Goal: Task Accomplishment & Management: Use online tool/utility

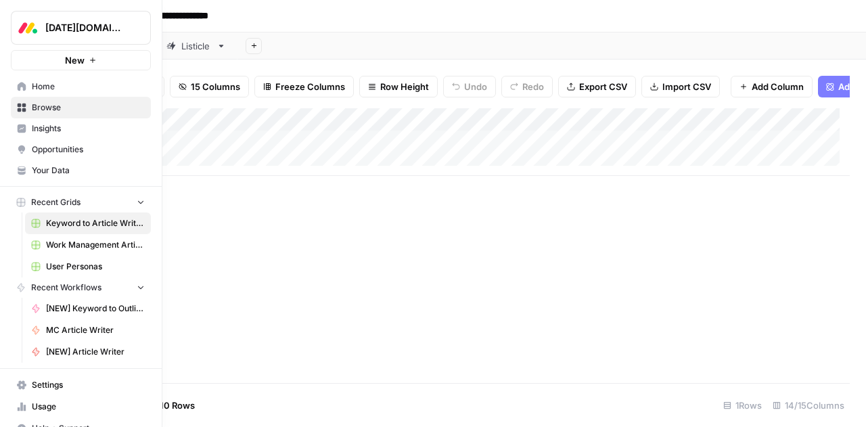
click at [55, 244] on span "Work Management Article Grid" at bounding box center [95, 245] width 99 height 12
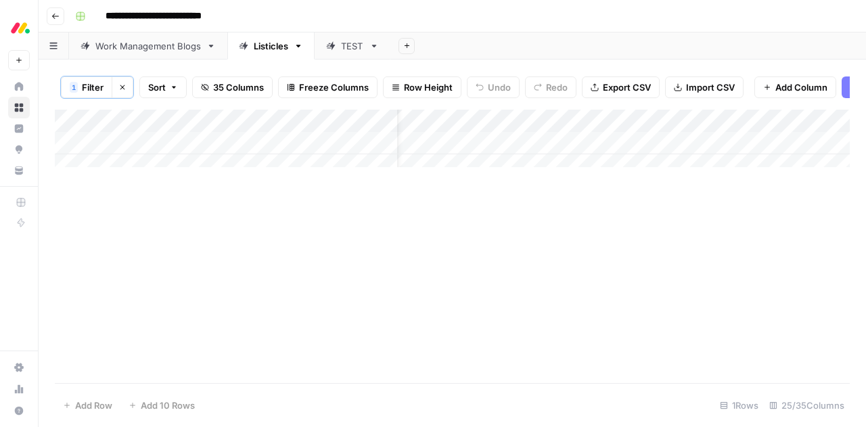
scroll to position [0, 43]
click at [128, 85] on button "Clear filters" at bounding box center [123, 87] width 22 height 22
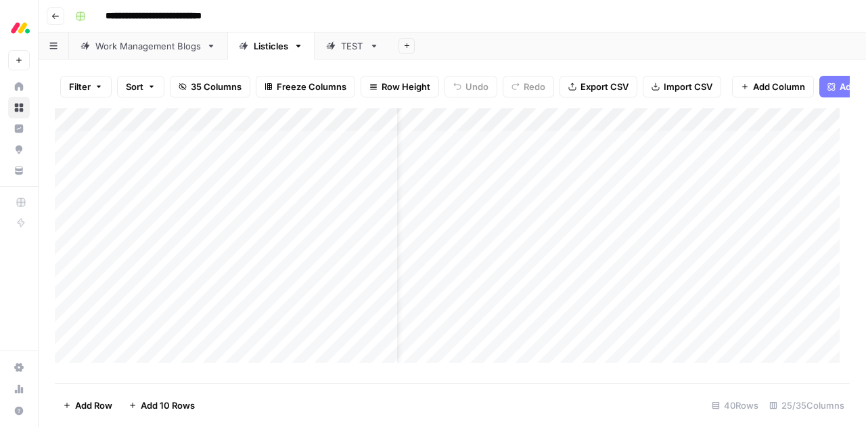
click at [169, 42] on div "Work Management Blogs" at bounding box center [147, 46] width 105 height 14
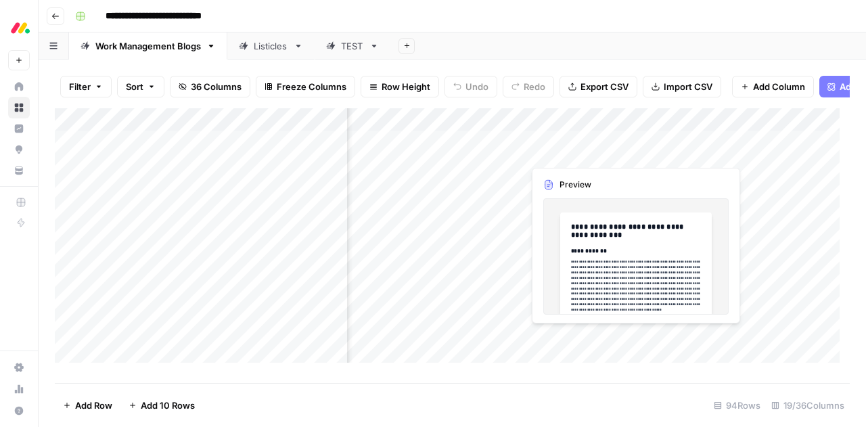
click at [581, 151] on div "Add Column" at bounding box center [452, 240] width 795 height 264
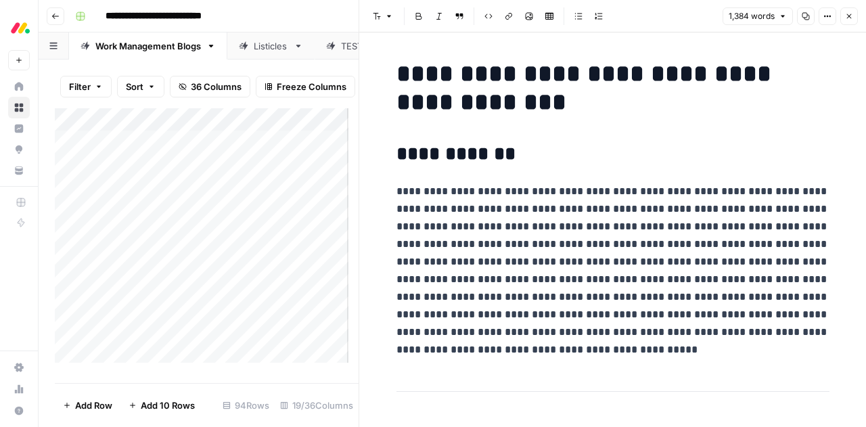
click at [850, 16] on icon "button" at bounding box center [849, 16] width 8 height 8
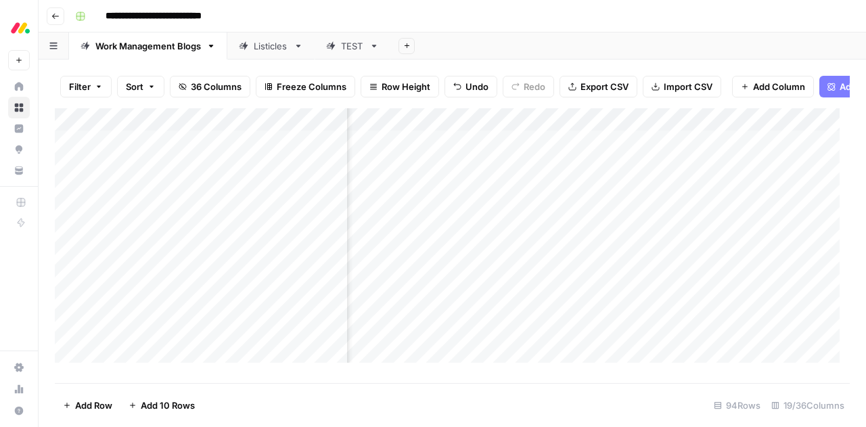
scroll to position [0, 222]
click at [532, 131] on div "Add Column" at bounding box center [452, 240] width 795 height 264
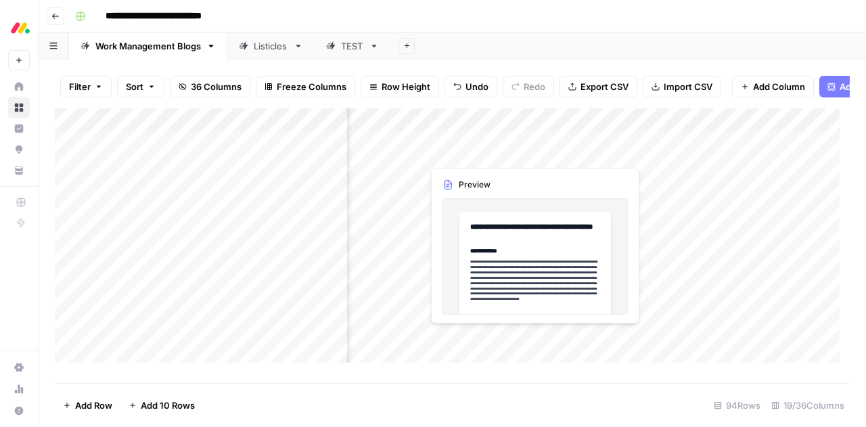
click at [455, 152] on div "Add Column" at bounding box center [452, 240] width 795 height 264
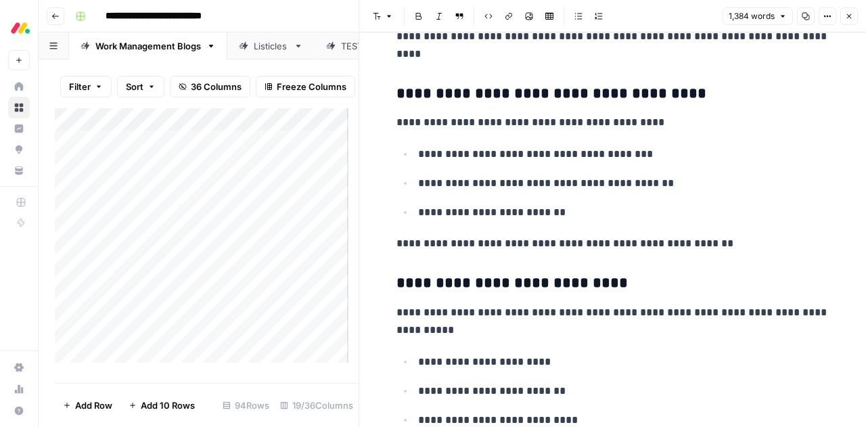
scroll to position [4656, 0]
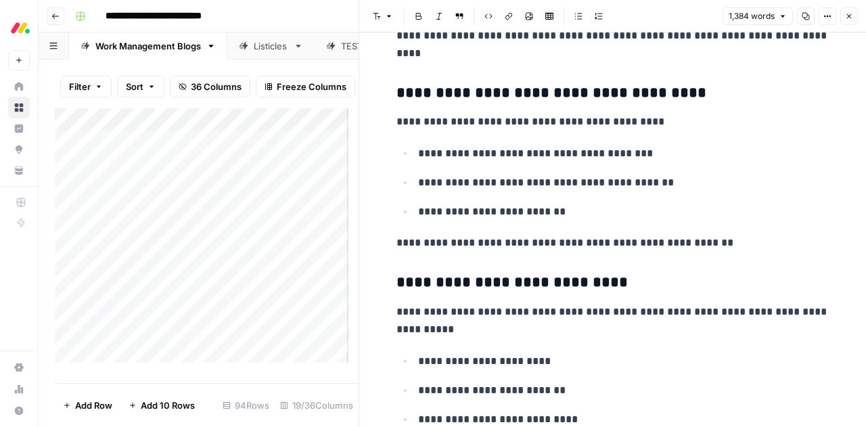
click at [845, 20] on icon "button" at bounding box center [849, 16] width 8 height 8
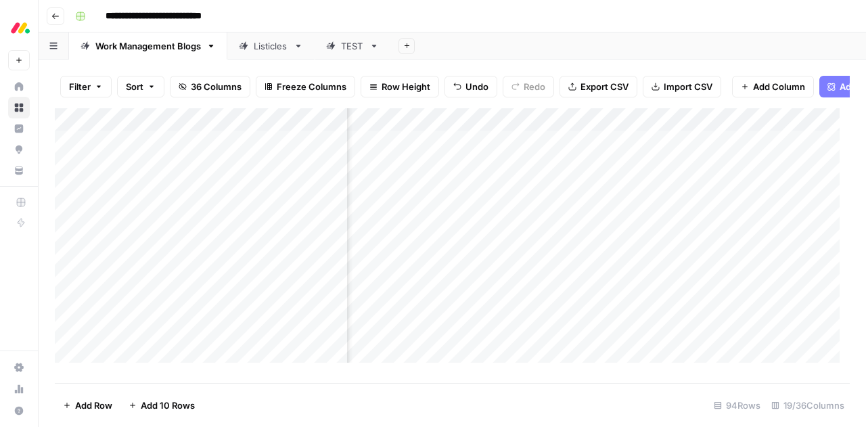
scroll to position [0, 1338]
click at [668, 148] on div "Add Column" at bounding box center [452, 240] width 795 height 264
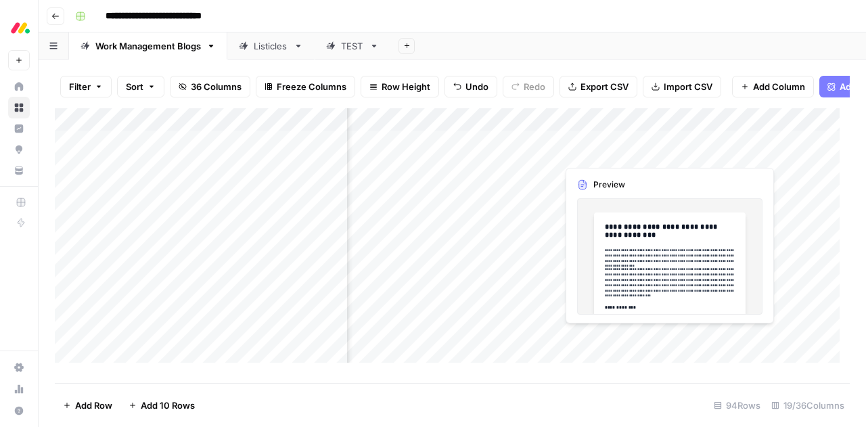
click at [668, 148] on div "Add Column" at bounding box center [452, 240] width 795 height 264
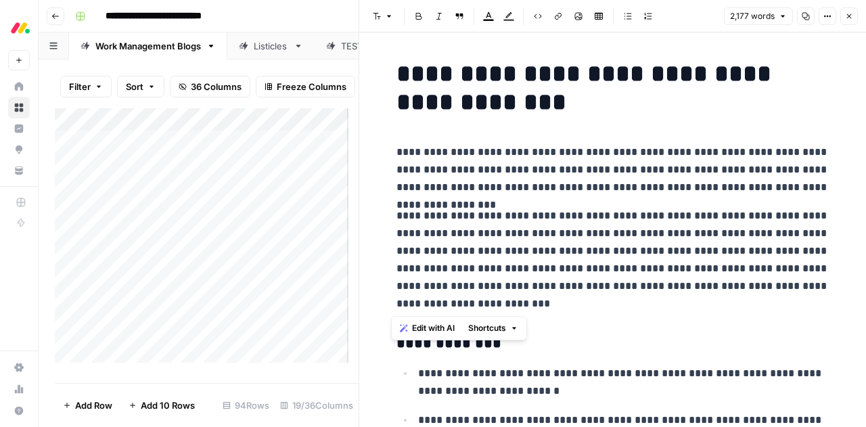
drag, startPoint x: 445, startPoint y: 302, endPoint x: 377, endPoint y: 155, distance: 162.2
click at [427, 329] on span "Edit with AI" at bounding box center [433, 328] width 43 height 12
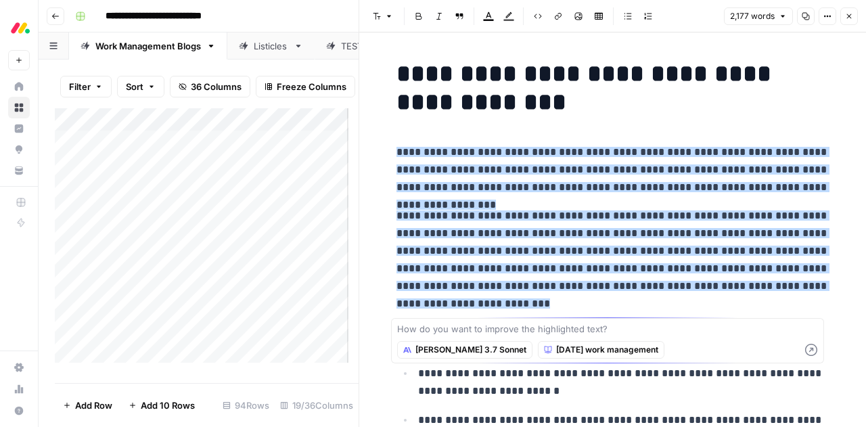
click at [764, 306] on p "**********" at bounding box center [612, 259] width 433 height 105
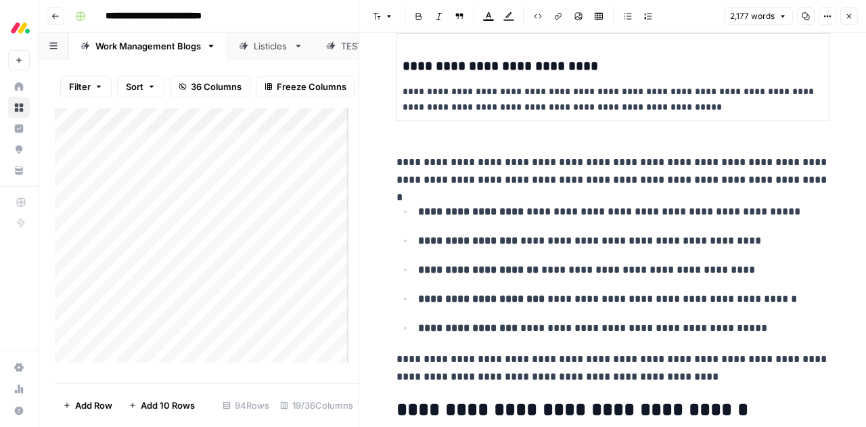
scroll to position [860, 0]
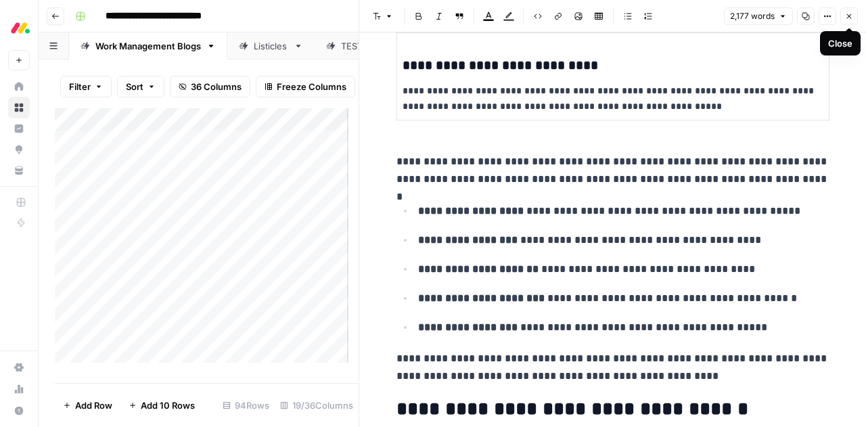
click at [856, 20] on button "Close" at bounding box center [849, 16] width 18 height 18
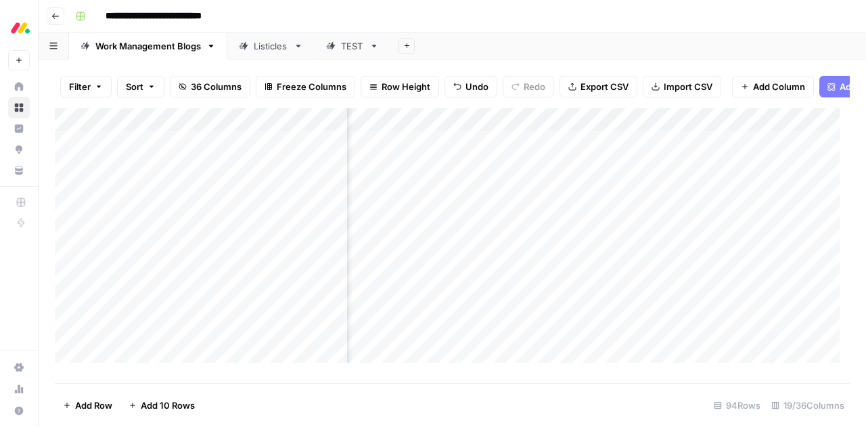
scroll to position [0, 1478]
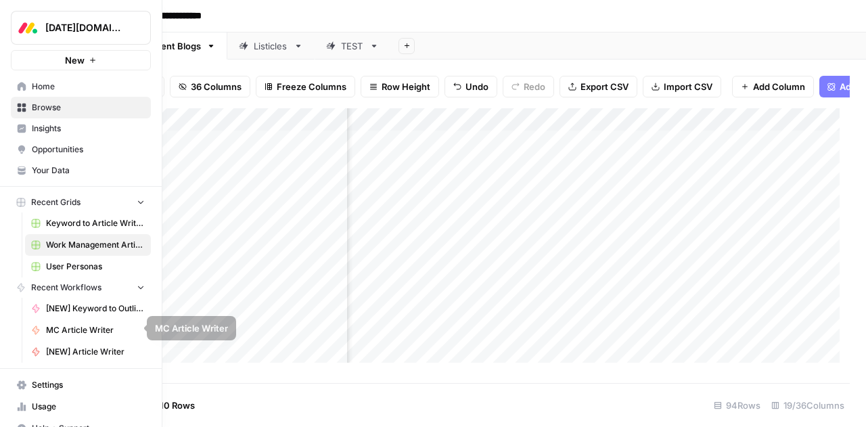
click at [41, 379] on span "Settings" at bounding box center [88, 385] width 113 height 12
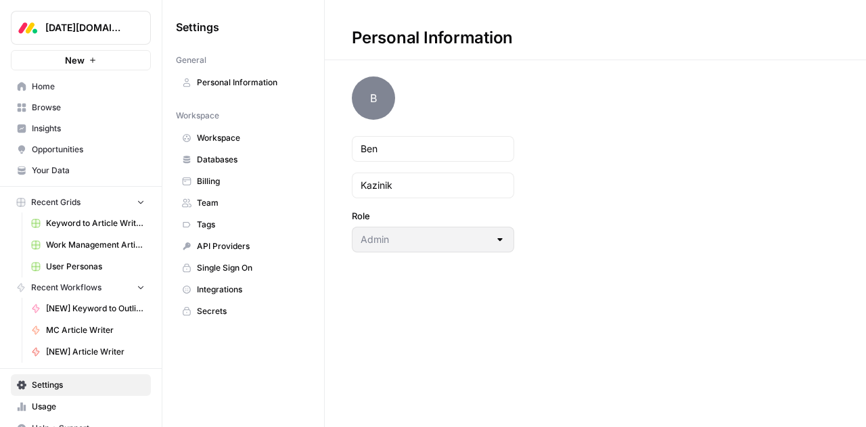
click at [217, 186] on link "Billing" at bounding box center [243, 181] width 135 height 22
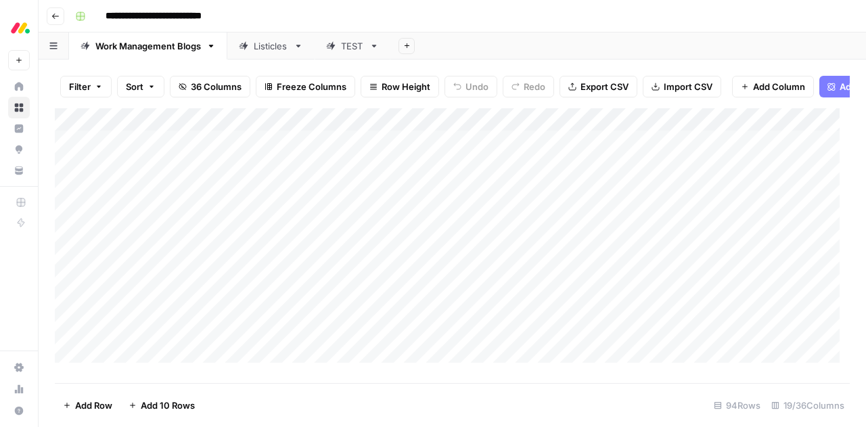
click at [732, 152] on div "Add Column" at bounding box center [452, 240] width 795 height 264
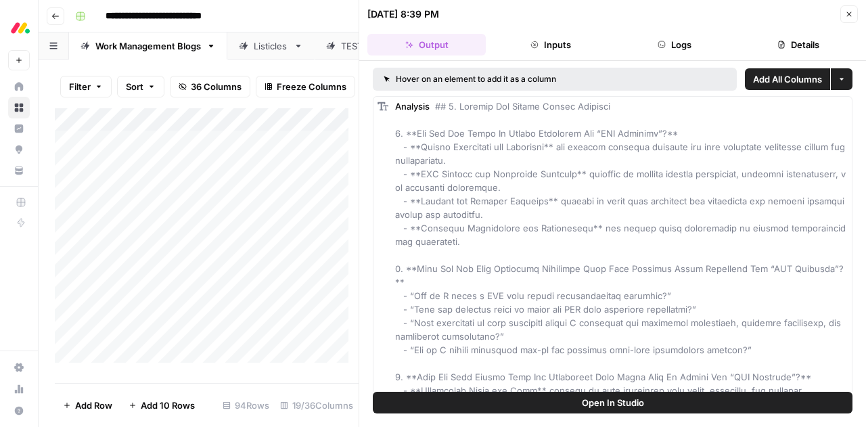
click at [780, 42] on icon "button" at bounding box center [781, 45] width 8 height 8
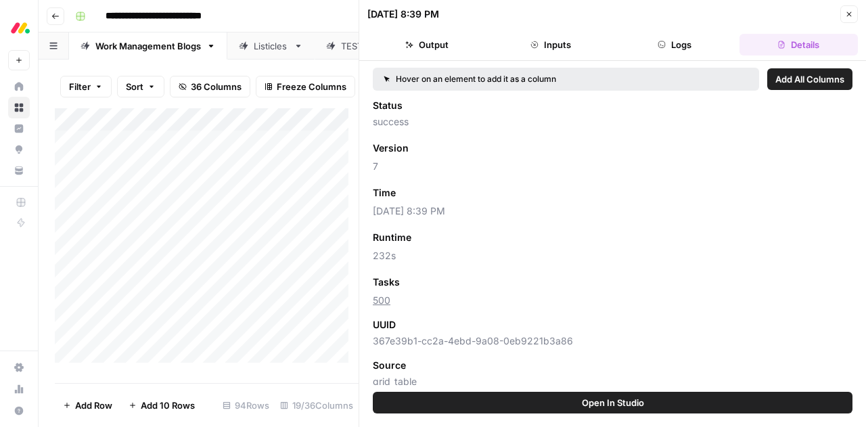
click at [845, 14] on icon "button" at bounding box center [849, 14] width 8 height 8
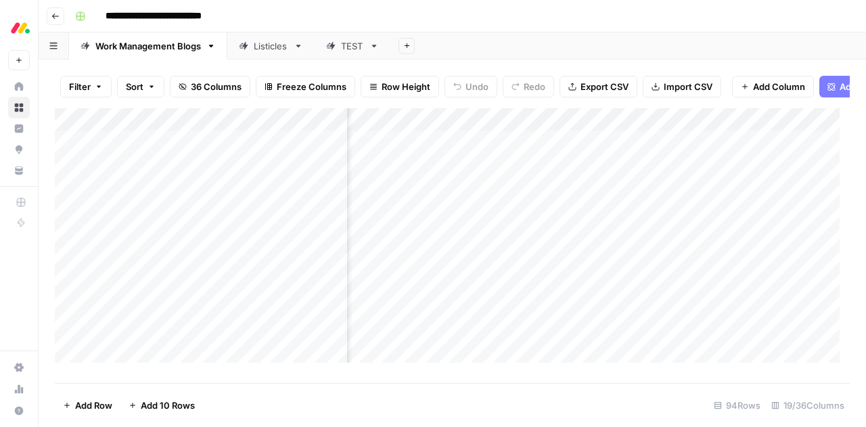
scroll to position [0, 782]
click at [697, 154] on div "Add Column" at bounding box center [452, 240] width 795 height 264
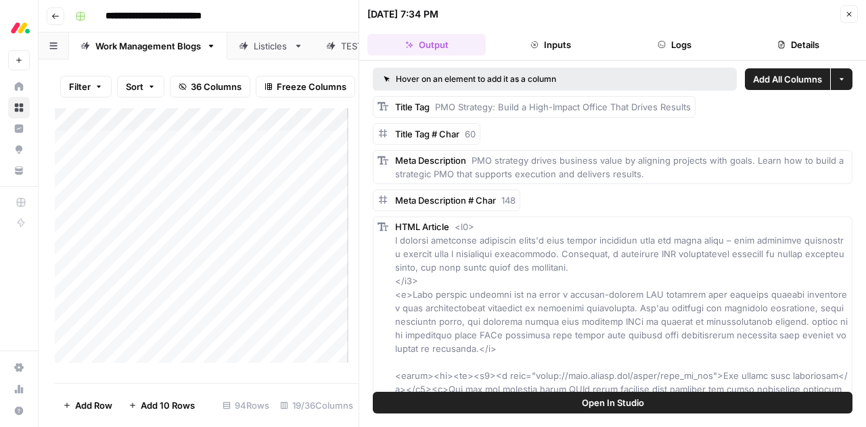
click at [791, 40] on button "Details" at bounding box center [798, 45] width 118 height 22
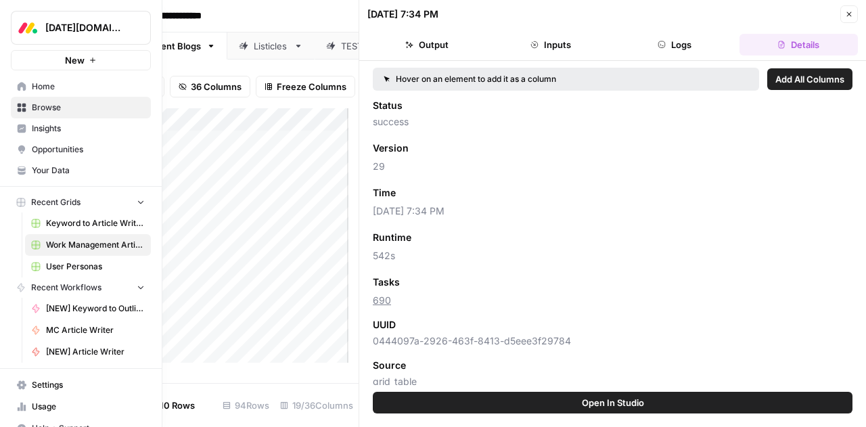
scroll to position [13, 0]
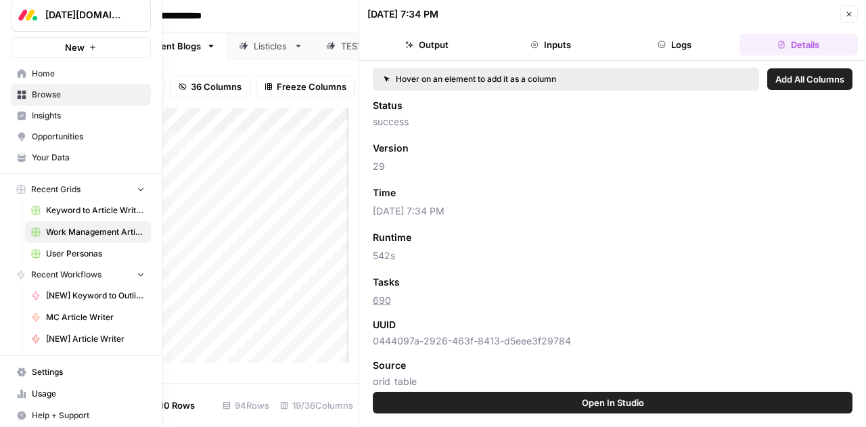
click at [43, 387] on span "Usage" at bounding box center [88, 393] width 113 height 12
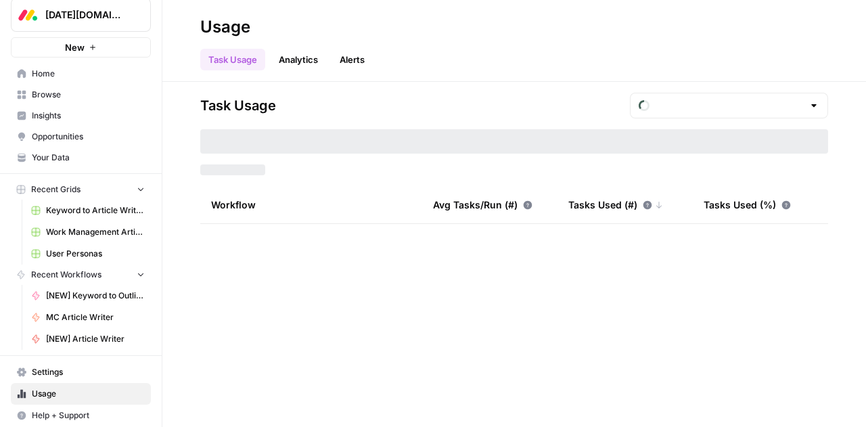
type input "September Tasks"
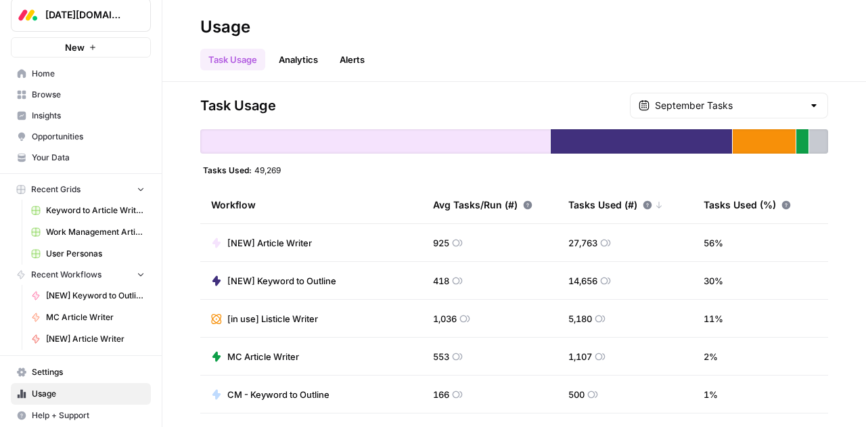
click at [47, 367] on span "Settings" at bounding box center [88, 372] width 113 height 12
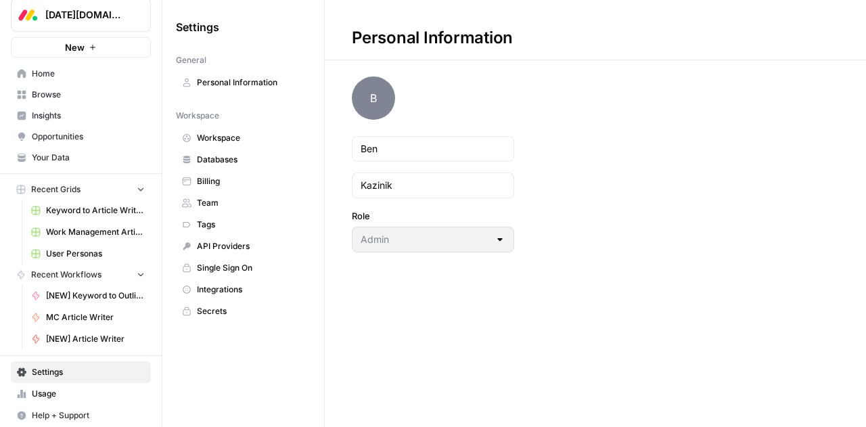
click at [216, 185] on span "Billing" at bounding box center [251, 181] width 108 height 12
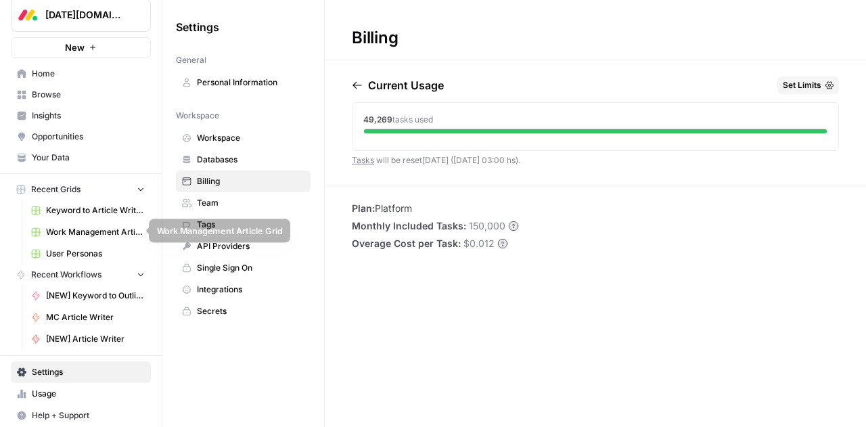
click at [72, 231] on span "Work Management Article Grid" at bounding box center [95, 232] width 99 height 12
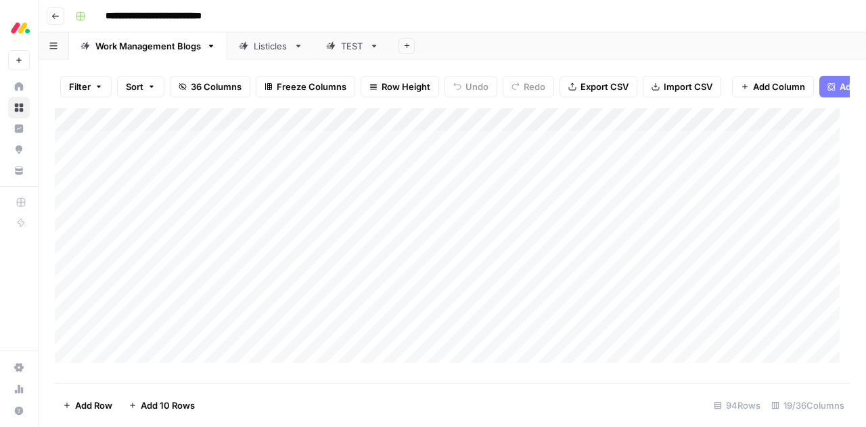
click at [752, 131] on div "Add Column" at bounding box center [452, 240] width 795 height 264
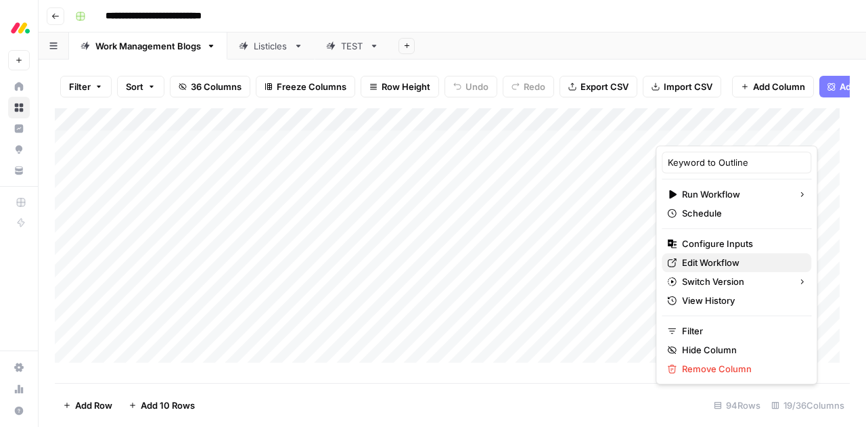
click at [727, 261] on span "Edit Workflow" at bounding box center [741, 263] width 118 height 14
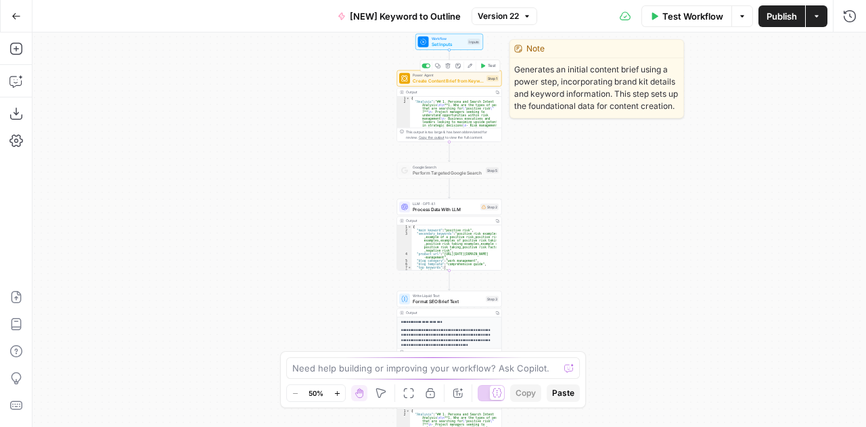
click at [471, 68] on icon "button" at bounding box center [469, 65] width 5 height 5
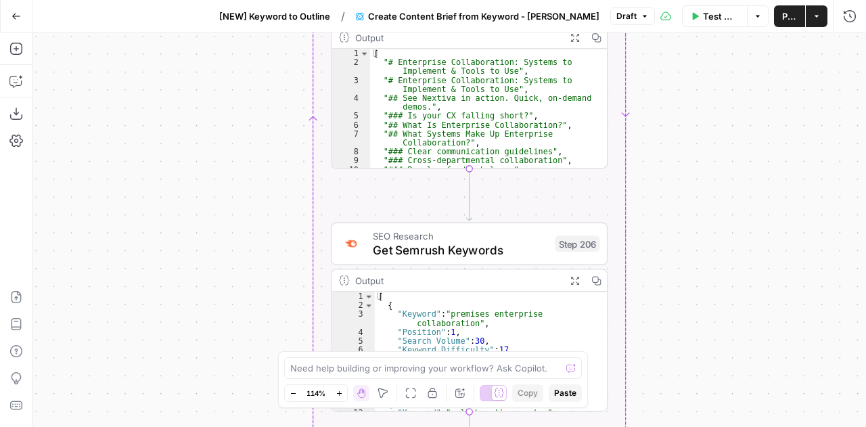
drag, startPoint x: 390, startPoint y: 109, endPoint x: 195, endPoint y: 145, distance: 197.5
click at [195, 145] on div "true false true false Workflow Set Inputs Inputs Run Code · Python Get this yea…" at bounding box center [448, 229] width 833 height 394
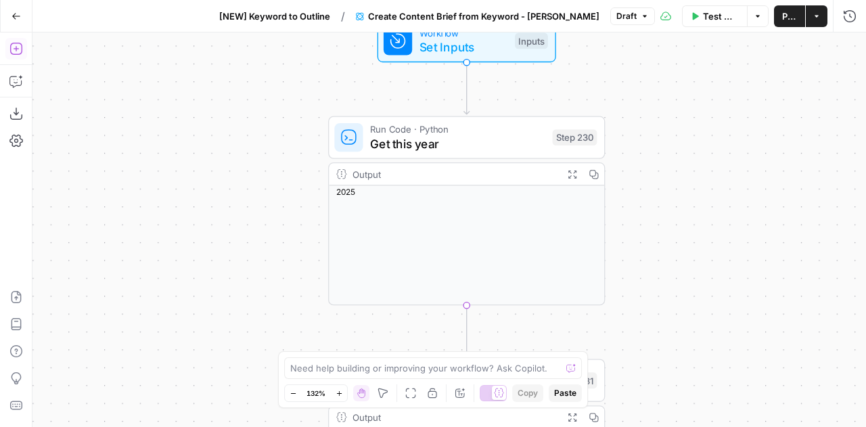
click at [17, 54] on icon "button" at bounding box center [15, 49] width 12 height 12
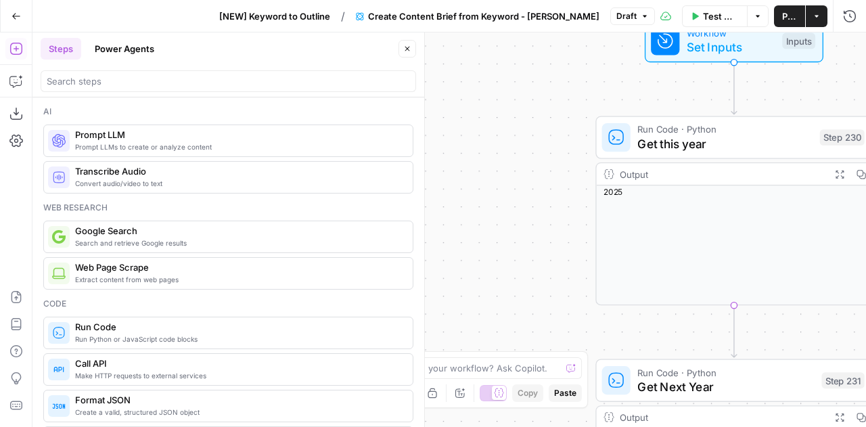
click at [406, 53] on button "Close" at bounding box center [407, 49] width 18 height 18
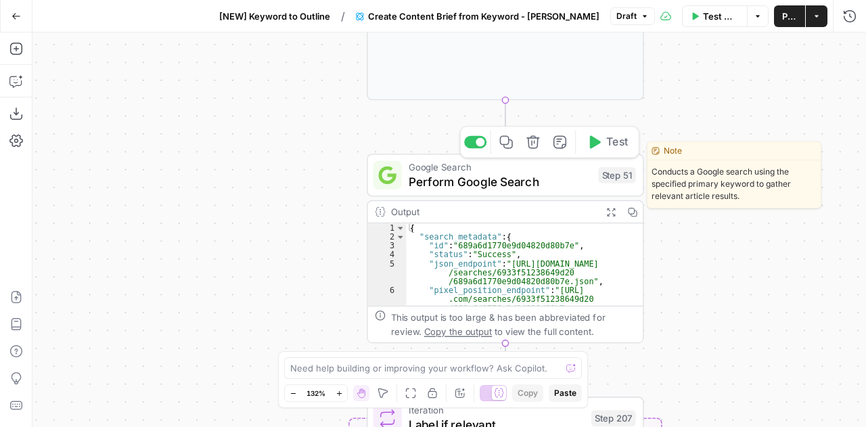
click at [513, 178] on span "Perform Google Search" at bounding box center [499, 181] width 182 height 18
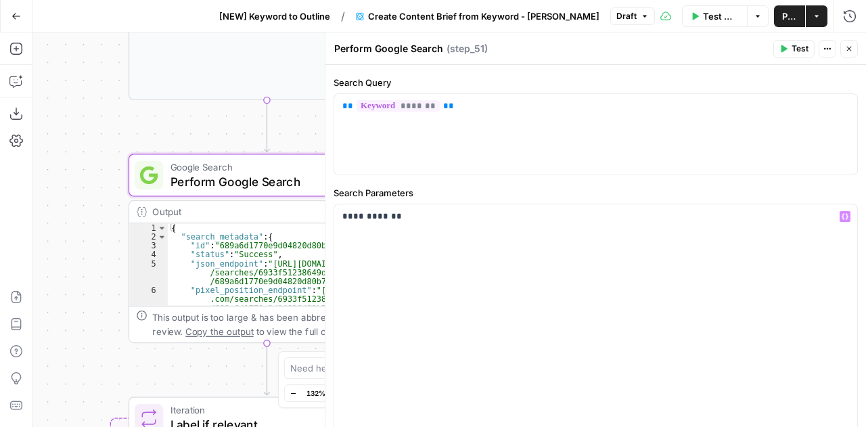
scroll to position [130, 0]
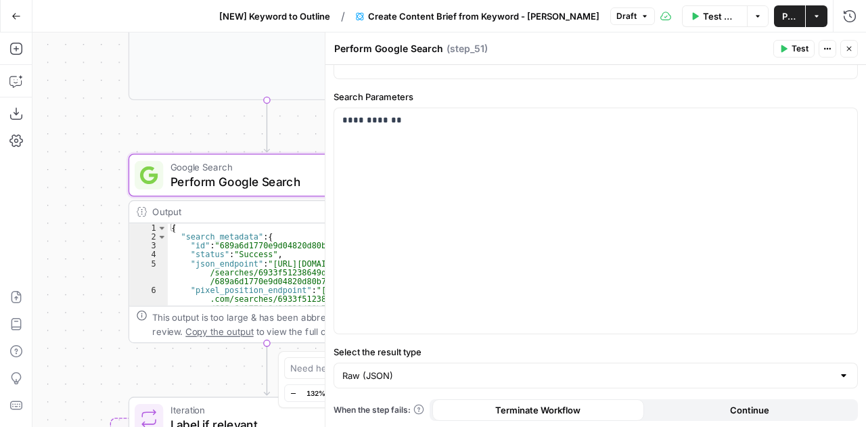
click at [853, 45] on button "Close" at bounding box center [849, 49] width 18 height 18
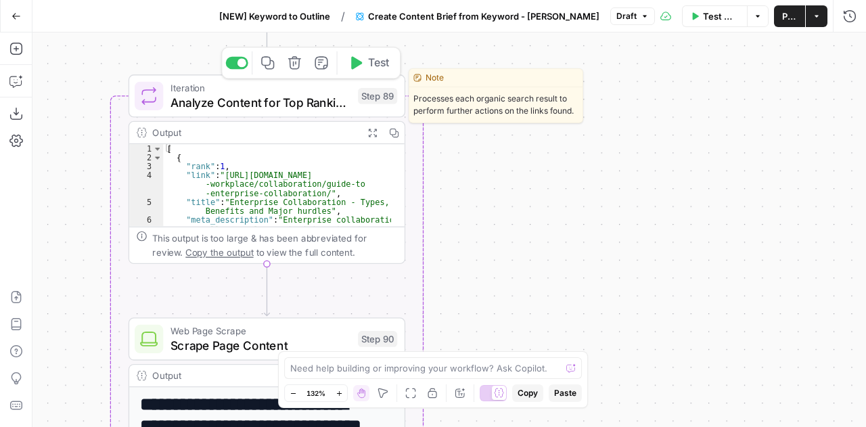
click at [252, 97] on span "Analyze Content for Top Ranking Pages" at bounding box center [260, 102] width 181 height 18
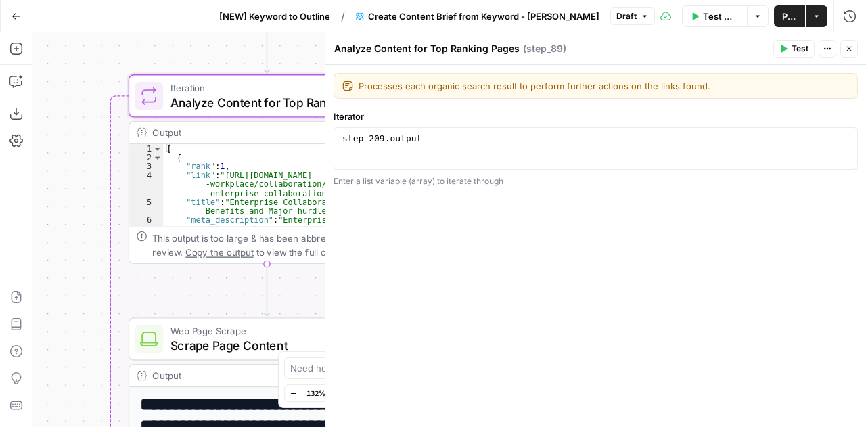
click at [852, 51] on icon "button" at bounding box center [849, 49] width 8 height 8
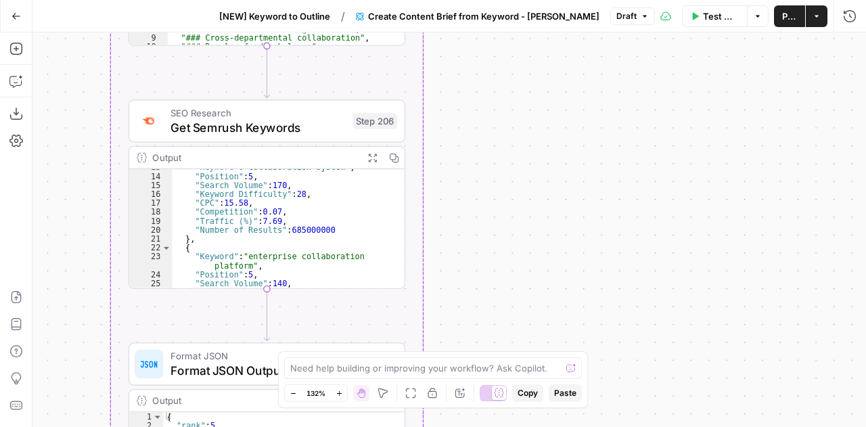
scroll to position [93, 0]
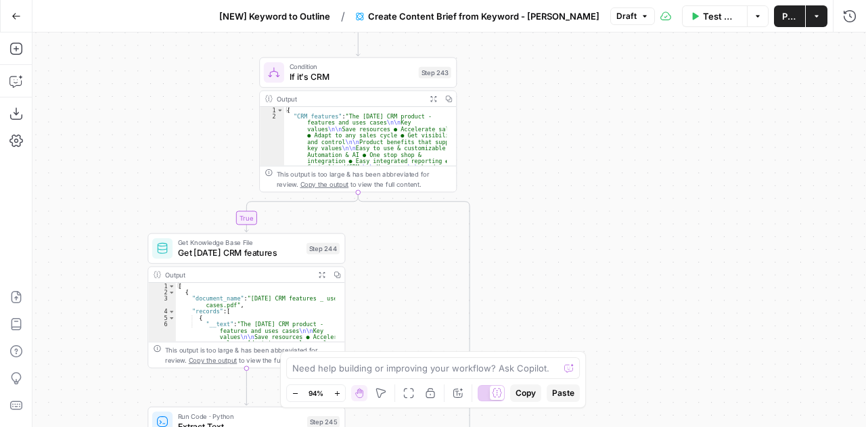
drag, startPoint x: 83, startPoint y: 284, endPoint x: 223, endPoint y: 179, distance: 175.8
click at [223, 179] on div "true true false false Workflow Set Inputs Inputs Run Code · Python Get this yea…" at bounding box center [448, 229] width 833 height 394
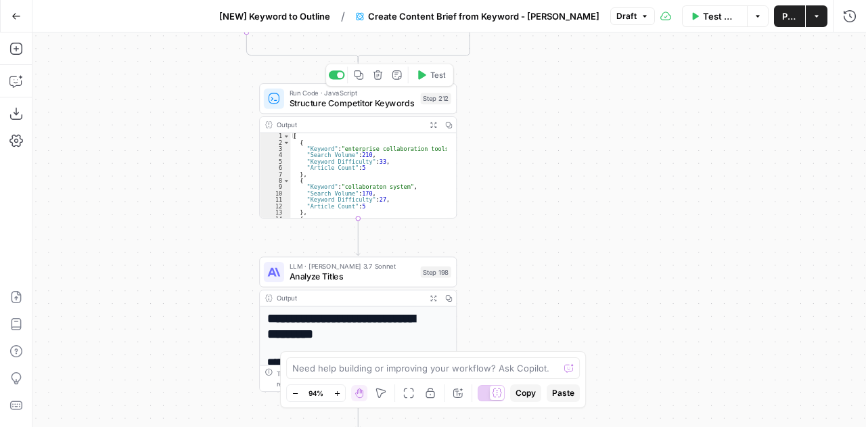
click at [380, 103] on span "Structure Competitor Keywords" at bounding box center [352, 103] width 126 height 13
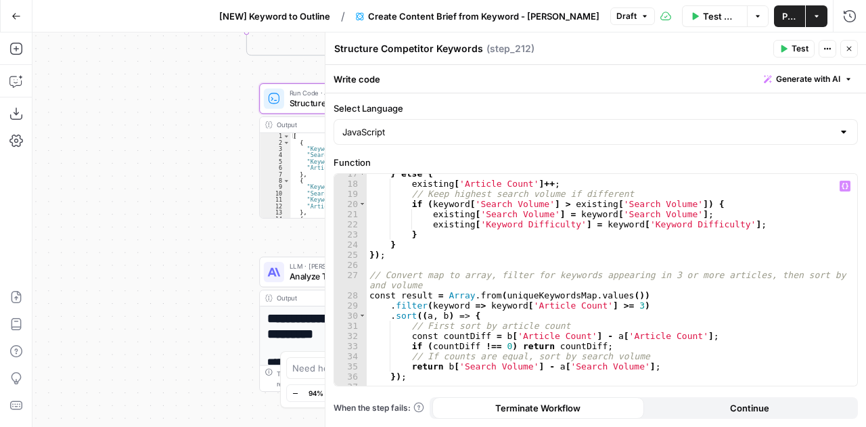
scroll to position [183, 0]
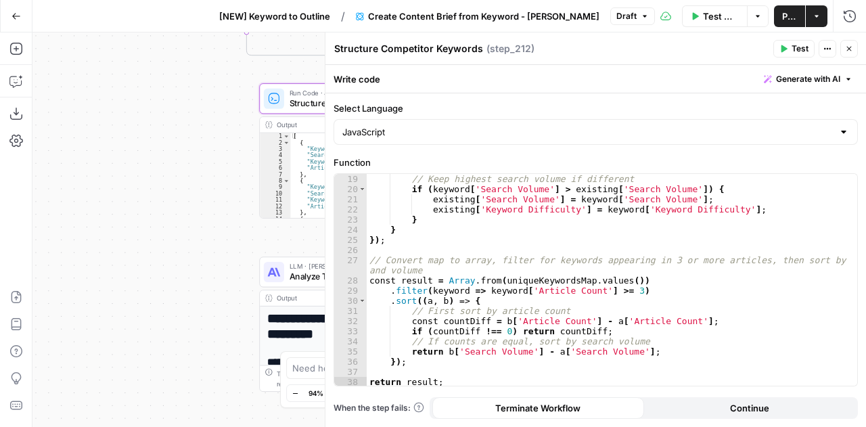
click at [852, 47] on icon "button" at bounding box center [849, 49] width 8 height 8
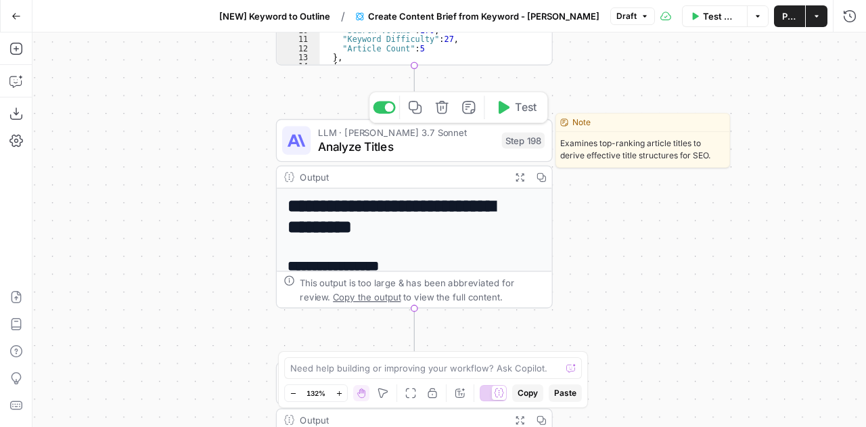
click at [409, 145] on span "Analyze Titles" at bounding box center [406, 147] width 177 height 18
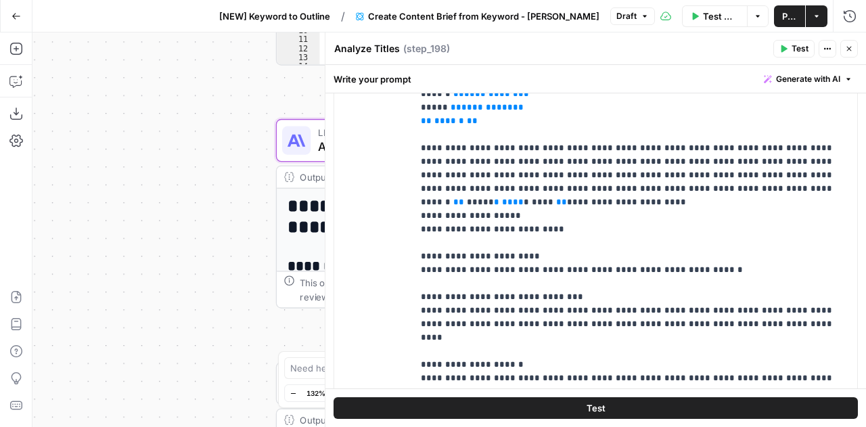
scroll to position [423, 0]
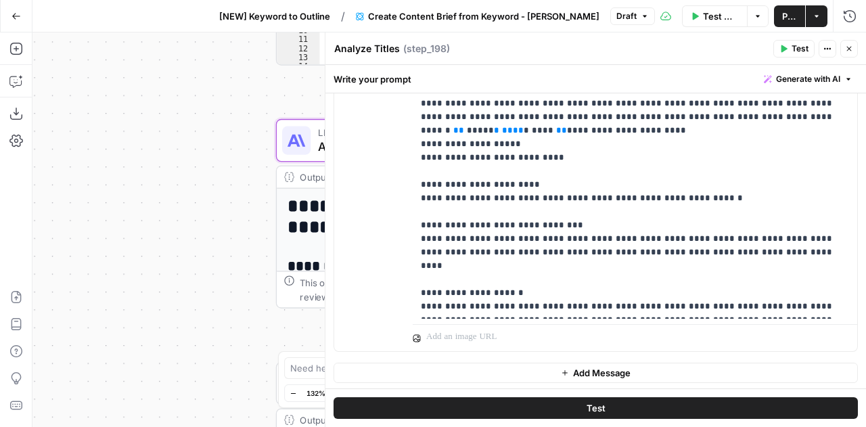
click at [850, 47] on icon "button" at bounding box center [849, 49] width 8 height 8
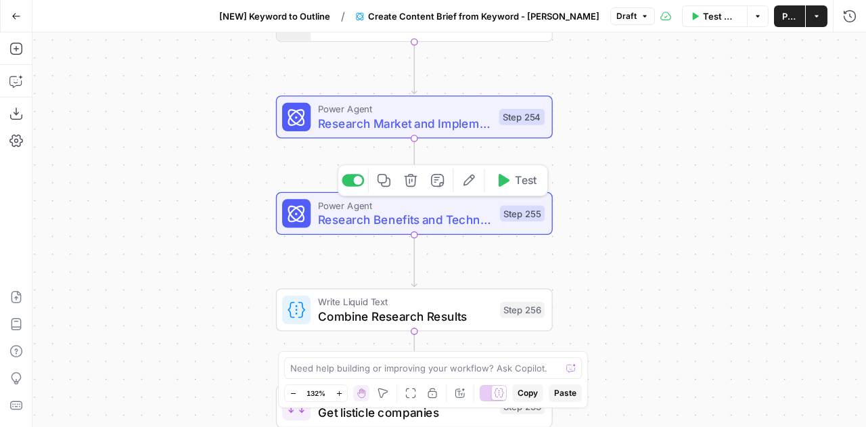
click at [395, 222] on span "Research Benefits and Technical" at bounding box center [405, 219] width 175 height 18
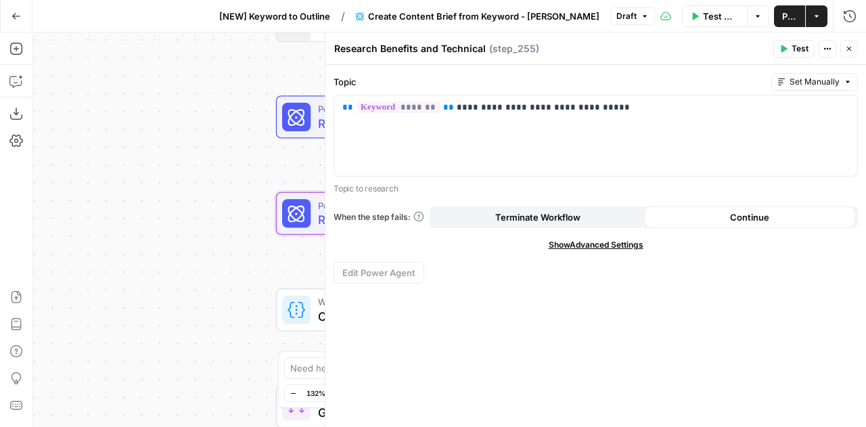
drag, startPoint x: 848, startPoint y: 52, endPoint x: 440, endPoint y: 148, distance: 419.6
click at [848, 52] on icon "button" at bounding box center [849, 49] width 8 height 8
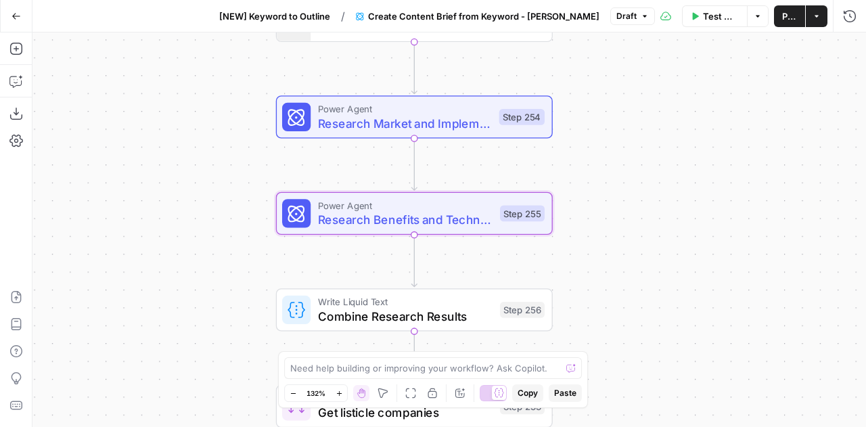
click at [381, 125] on span "Research Market and Implementation" at bounding box center [405, 123] width 174 height 18
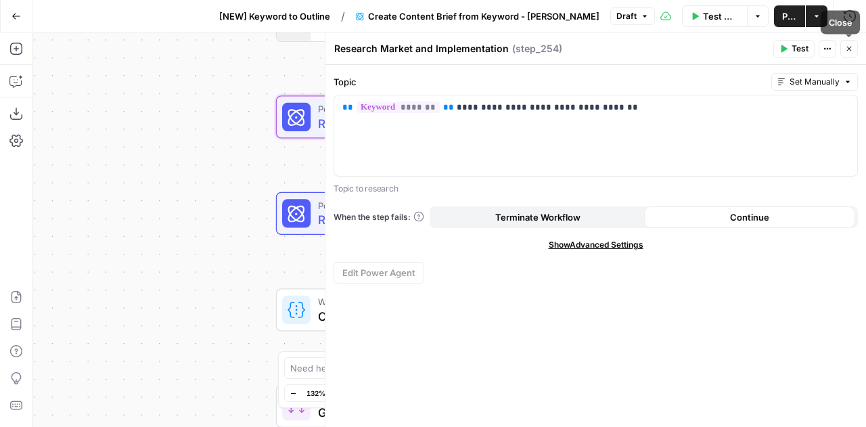
click at [853, 50] on button "Close" at bounding box center [849, 49] width 18 height 18
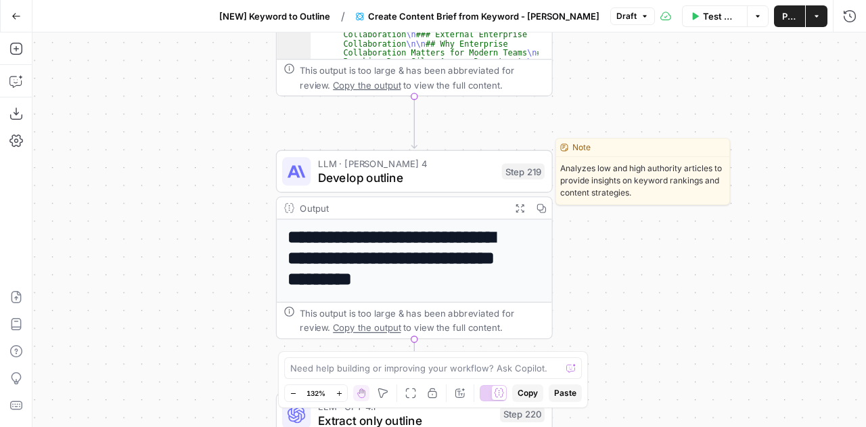
click at [440, 171] on span "Develop outline" at bounding box center [406, 177] width 177 height 18
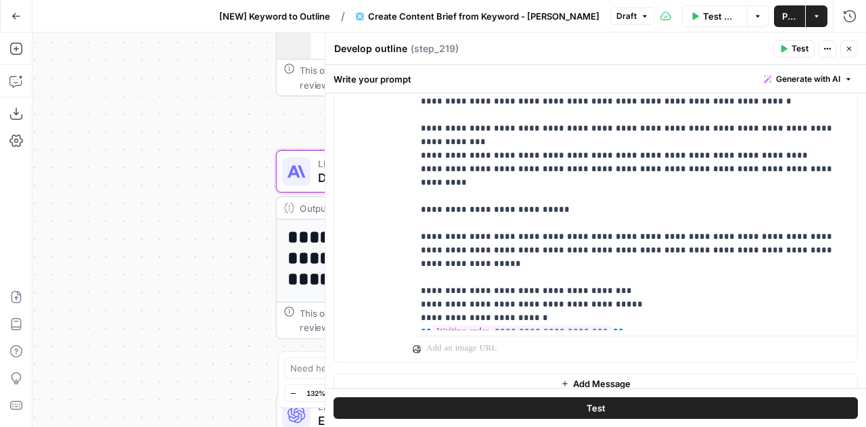
scroll to position [1037, 0]
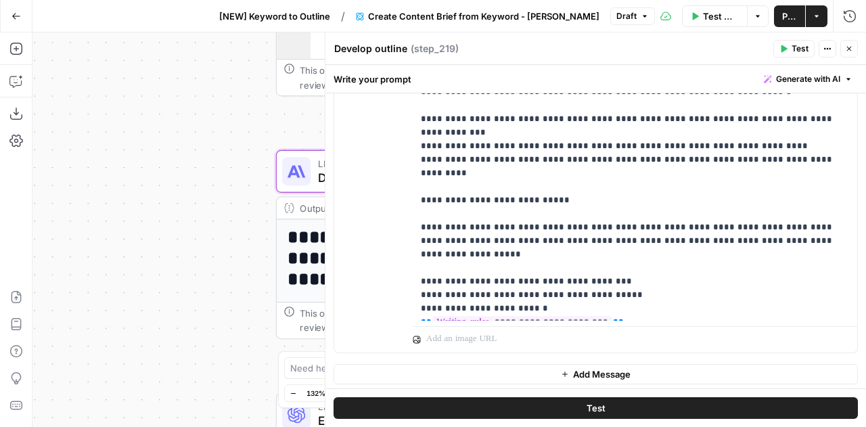
click at [210, 243] on div "true true false false Workflow Set Inputs Inputs Run Code · Python Get this yea…" at bounding box center [448, 229] width 833 height 394
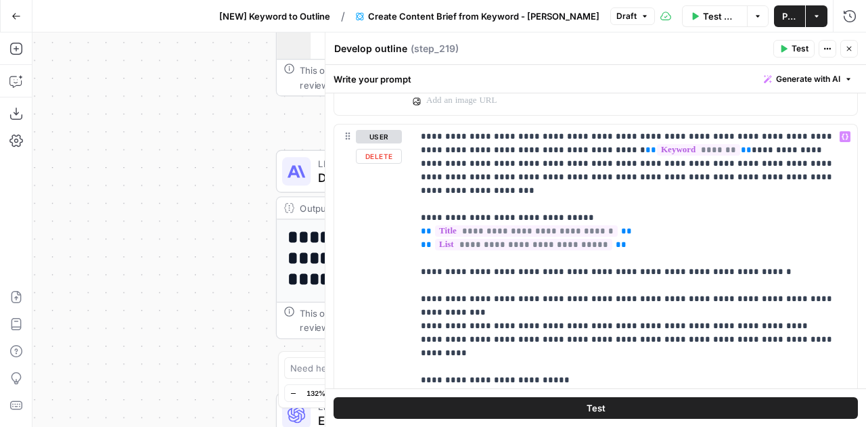
scroll to position [856, 0]
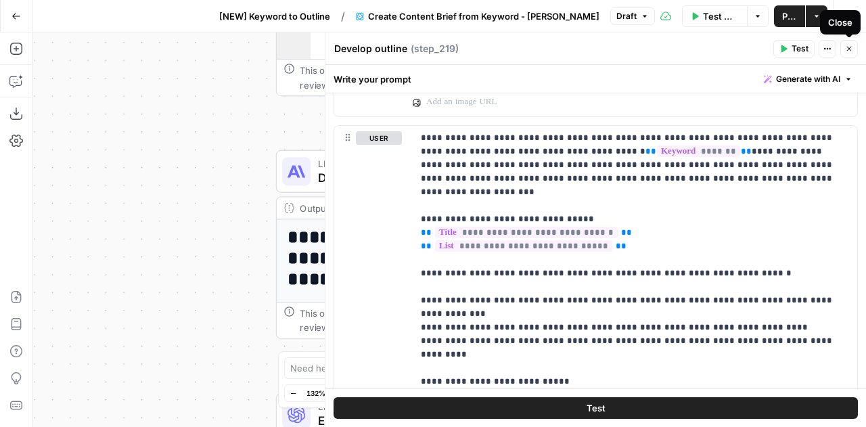
click at [854, 48] on button "Close" at bounding box center [849, 49] width 18 height 18
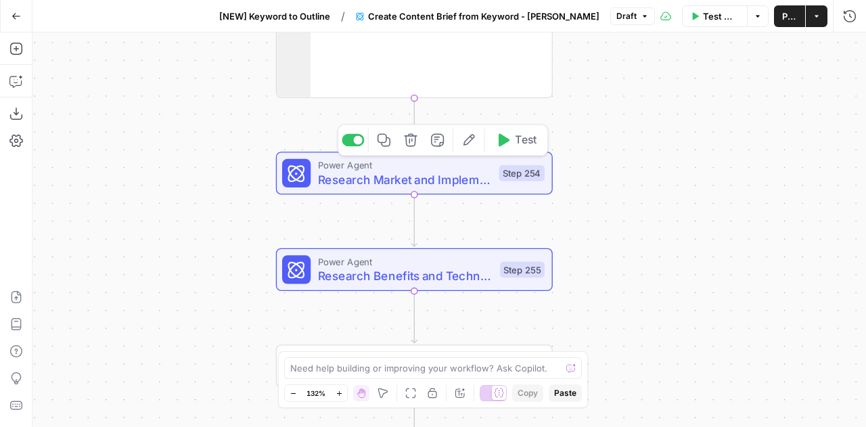
click at [421, 174] on span "Research Market and Implementation" at bounding box center [405, 179] width 174 height 18
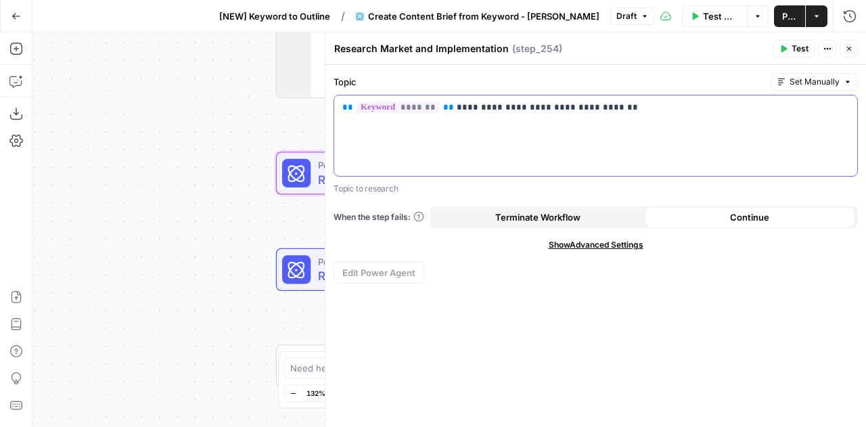
click at [469, 139] on div "**********" at bounding box center [595, 135] width 523 height 80
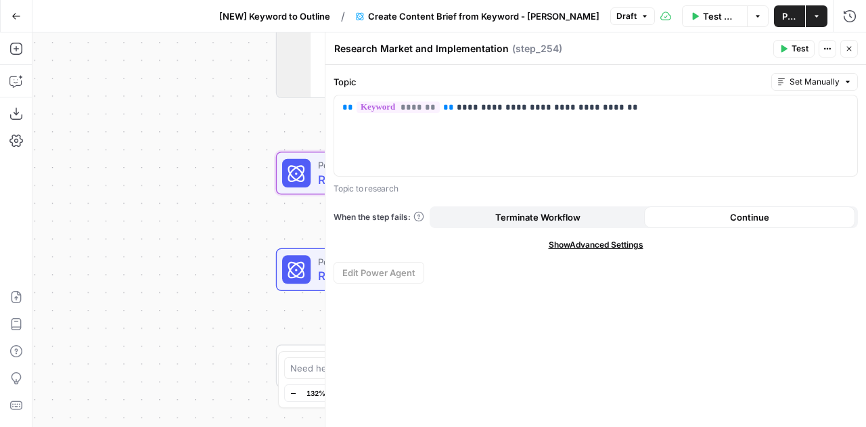
click at [850, 48] on icon "button" at bounding box center [849, 49] width 8 height 8
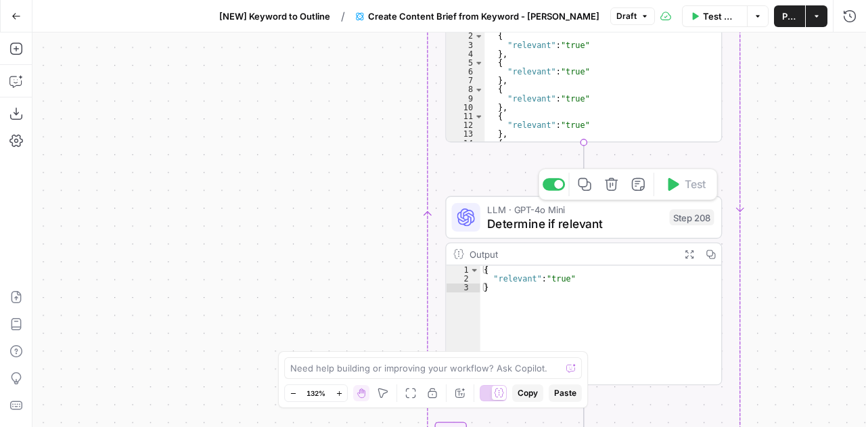
click at [600, 223] on span "Determine if relevant" at bounding box center [574, 223] width 175 height 18
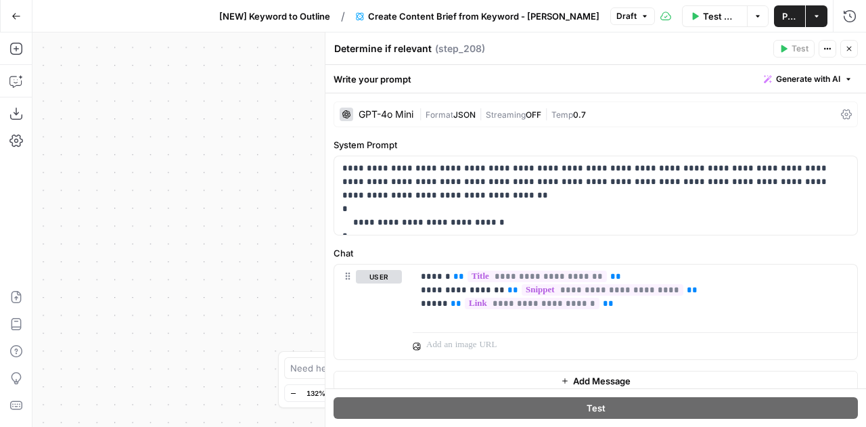
click at [851, 51] on icon "button" at bounding box center [849, 49] width 8 height 8
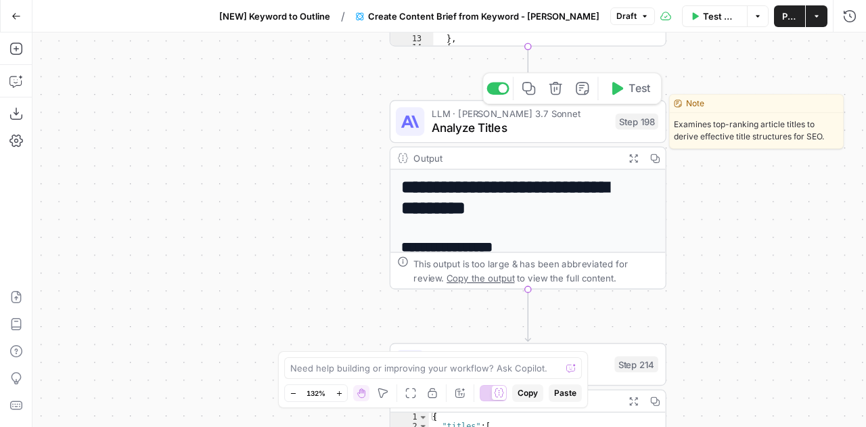
click at [538, 124] on span "Analyze Titles" at bounding box center [519, 128] width 177 height 18
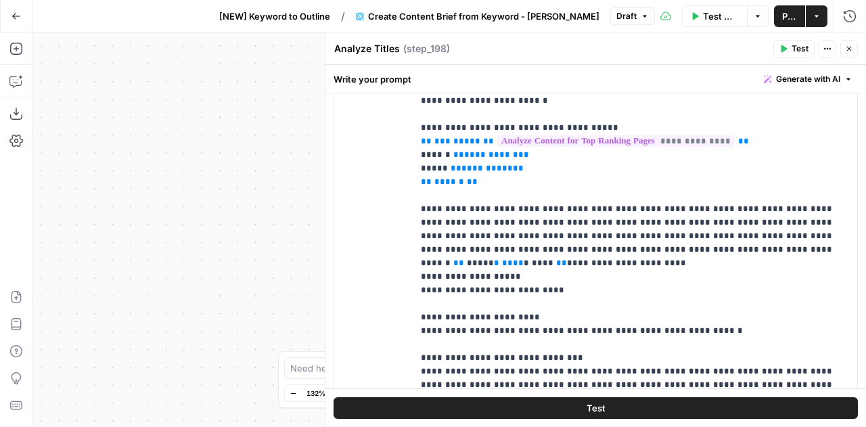
scroll to position [291, 0]
click at [617, 206] on p "**********" at bounding box center [630, 222] width 419 height 446
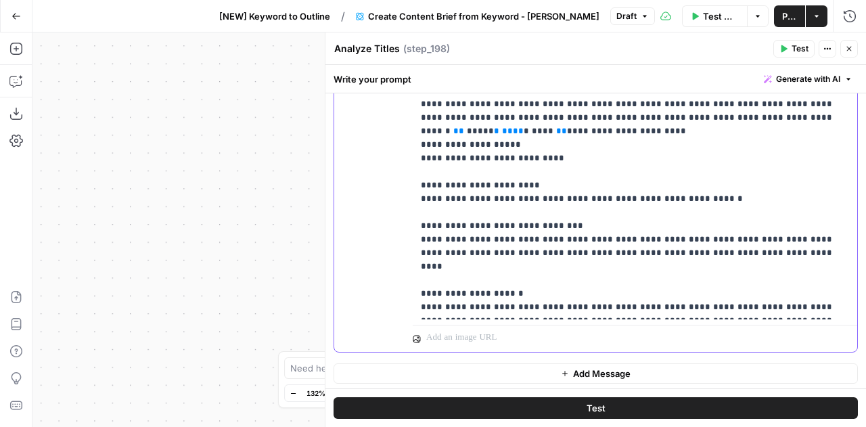
scroll to position [423, 0]
click at [789, 1] on div "Test Workflow Options Publish Actions Run History" at bounding box center [760, 16] width 211 height 32
click at [785, 7] on button "Publish" at bounding box center [789, 16] width 31 height 22
